Goal: Find specific page/section: Find specific page/section

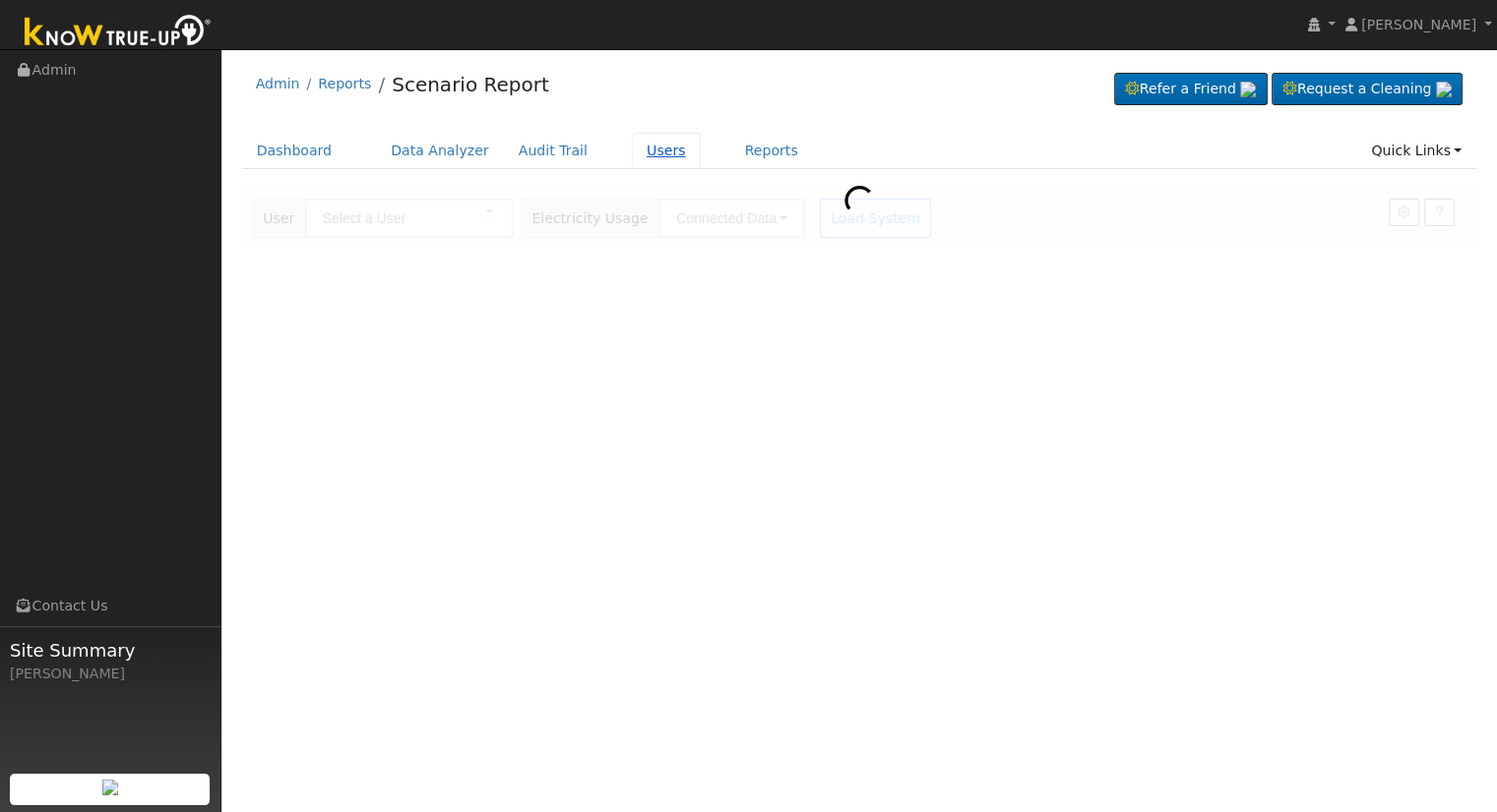
click at [650, 143] on link "Users" at bounding box center [666, 151] width 69 height 36
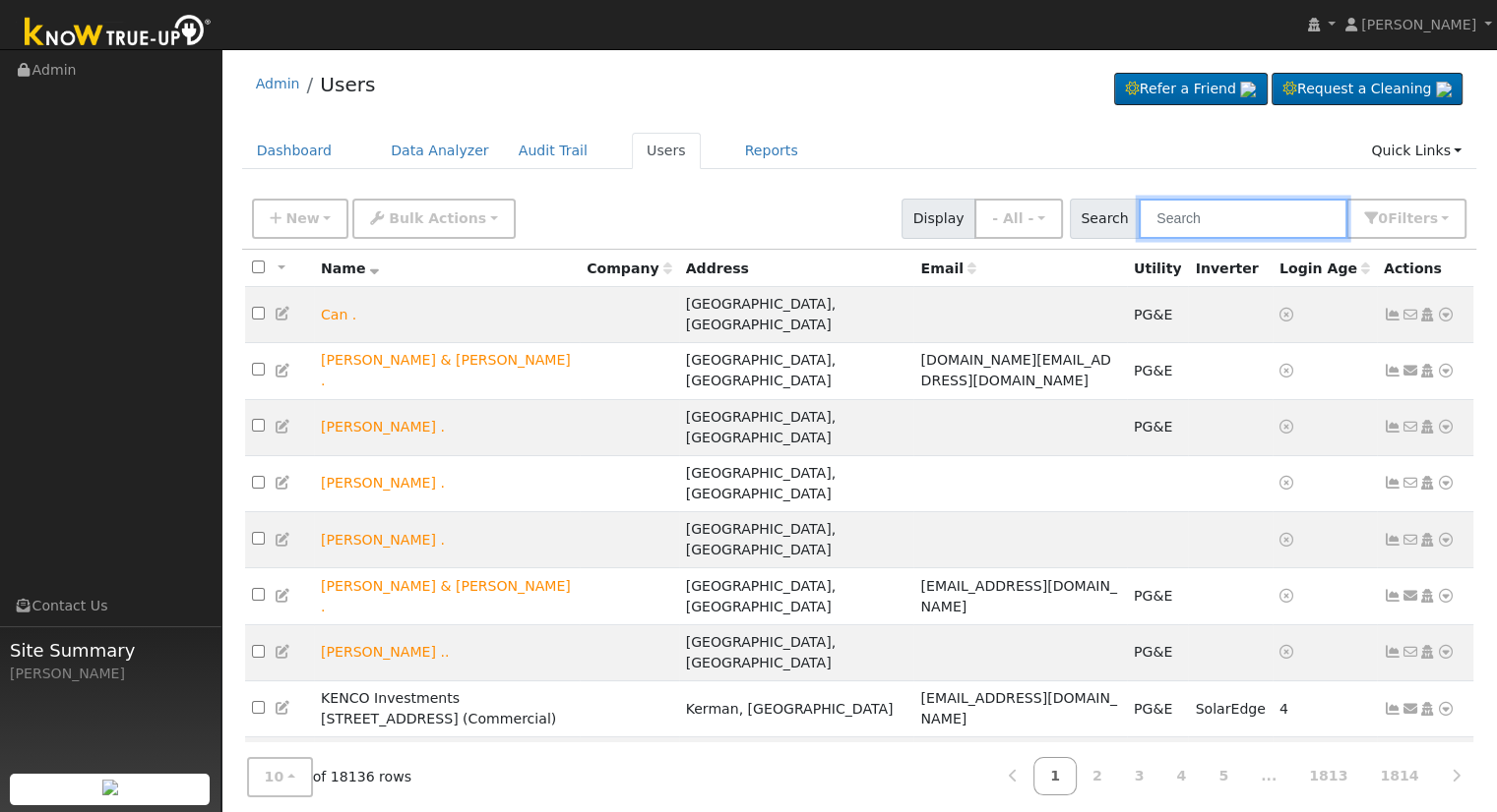
click at [1225, 206] on input "text" at bounding box center [1242, 219] width 209 height 40
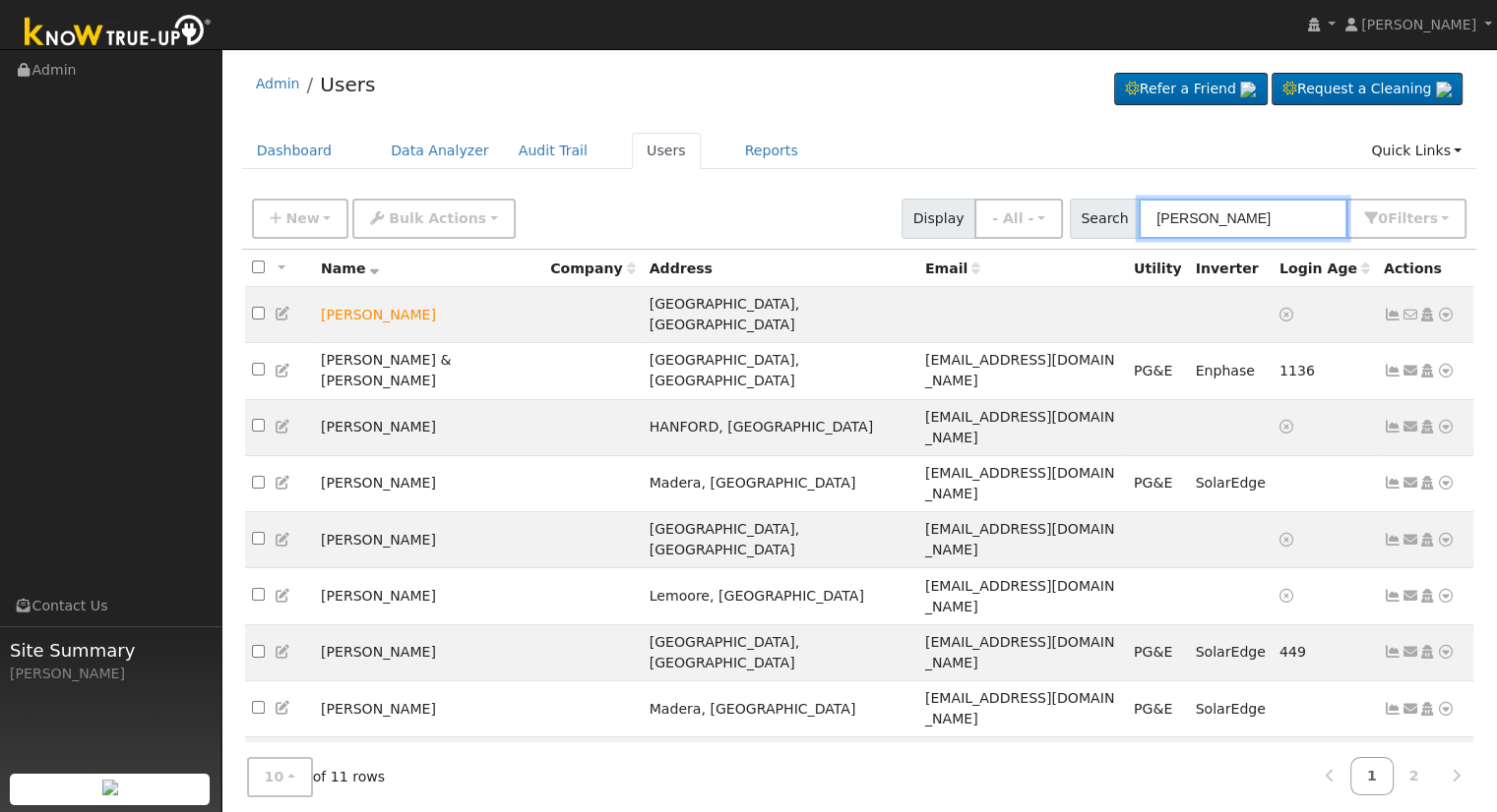
type input "[PERSON_NAME]"
